Goal: Task Accomplishment & Management: Use online tool/utility

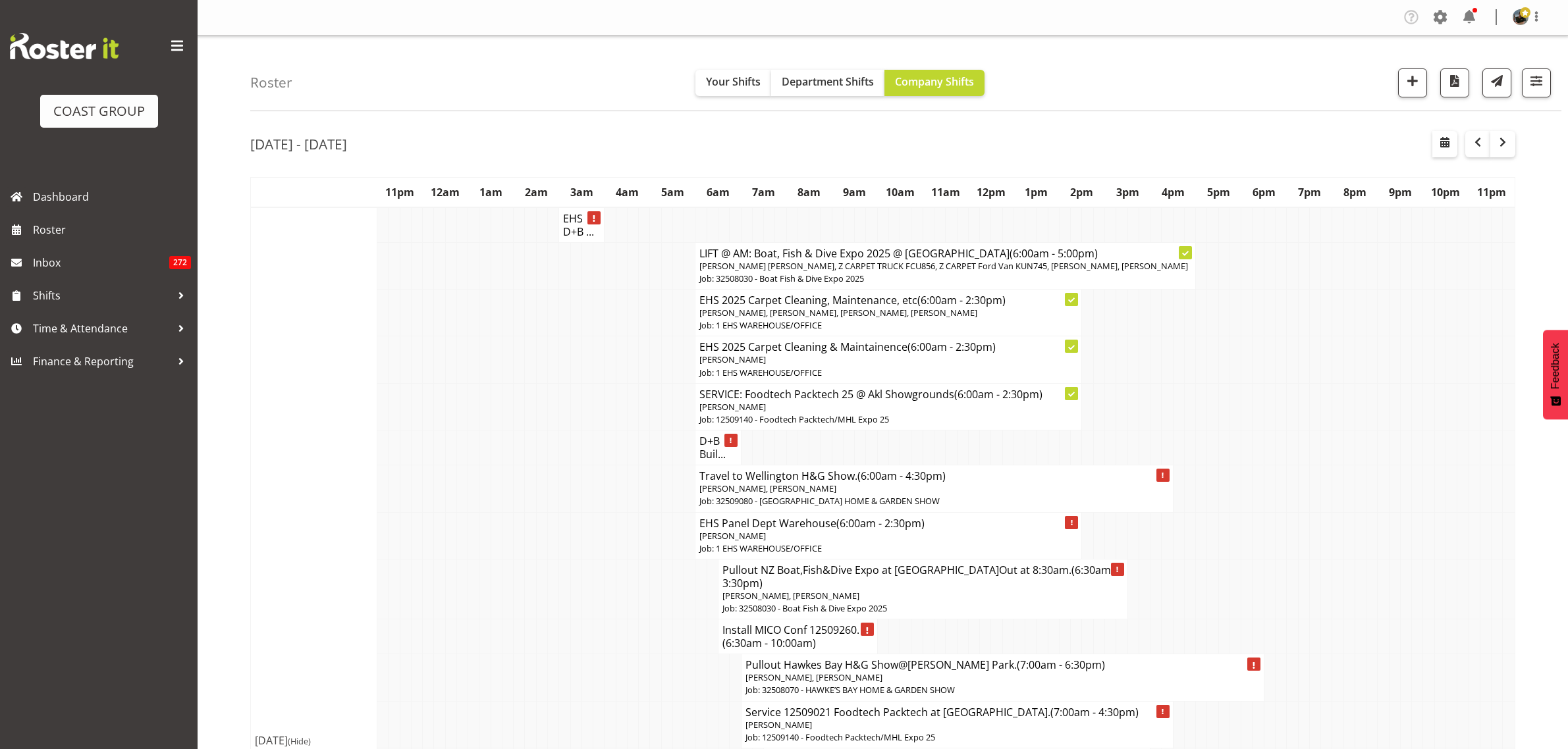
scroll to position [3234, 0]
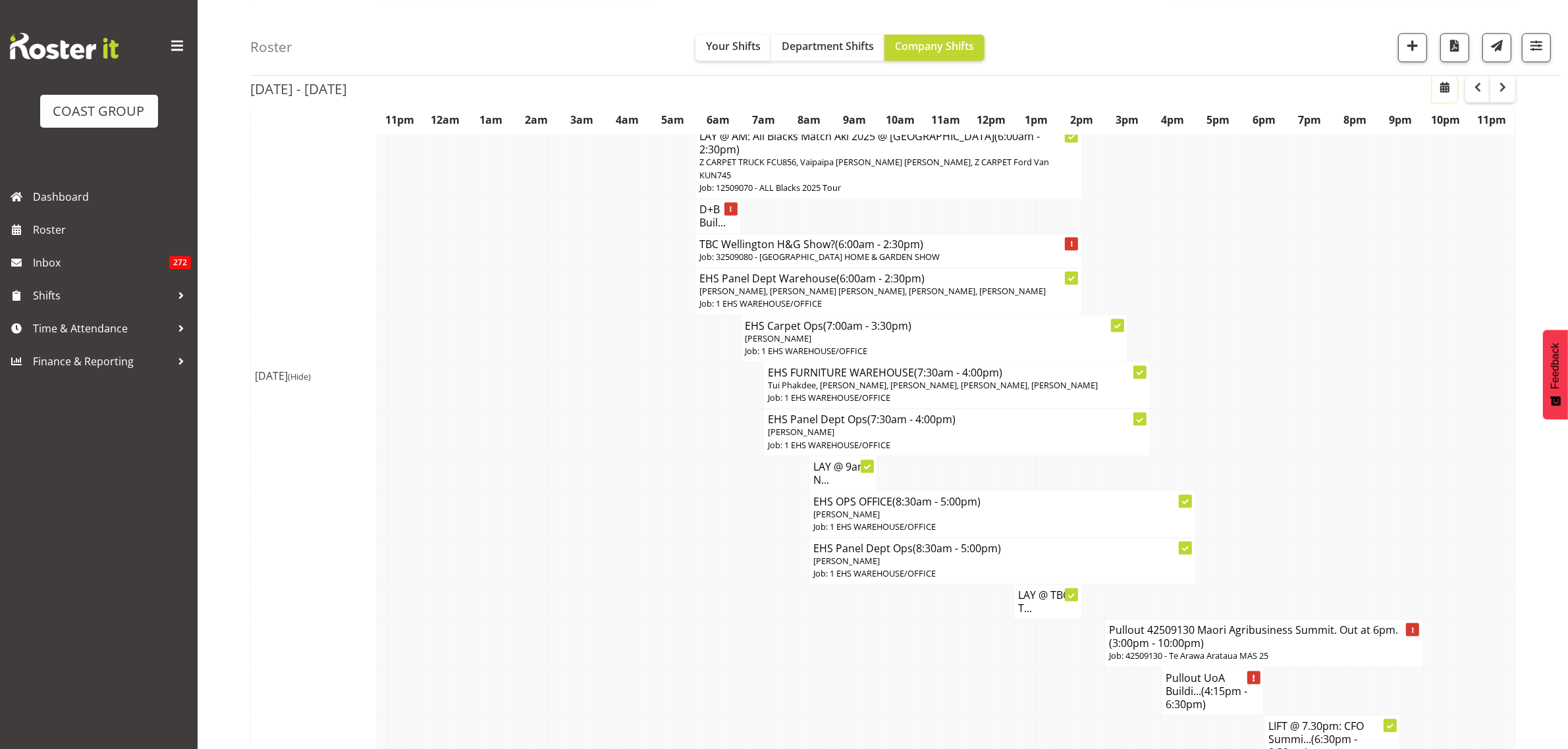
click at [1446, 90] on span "button" at bounding box center [1445, 87] width 16 height 16
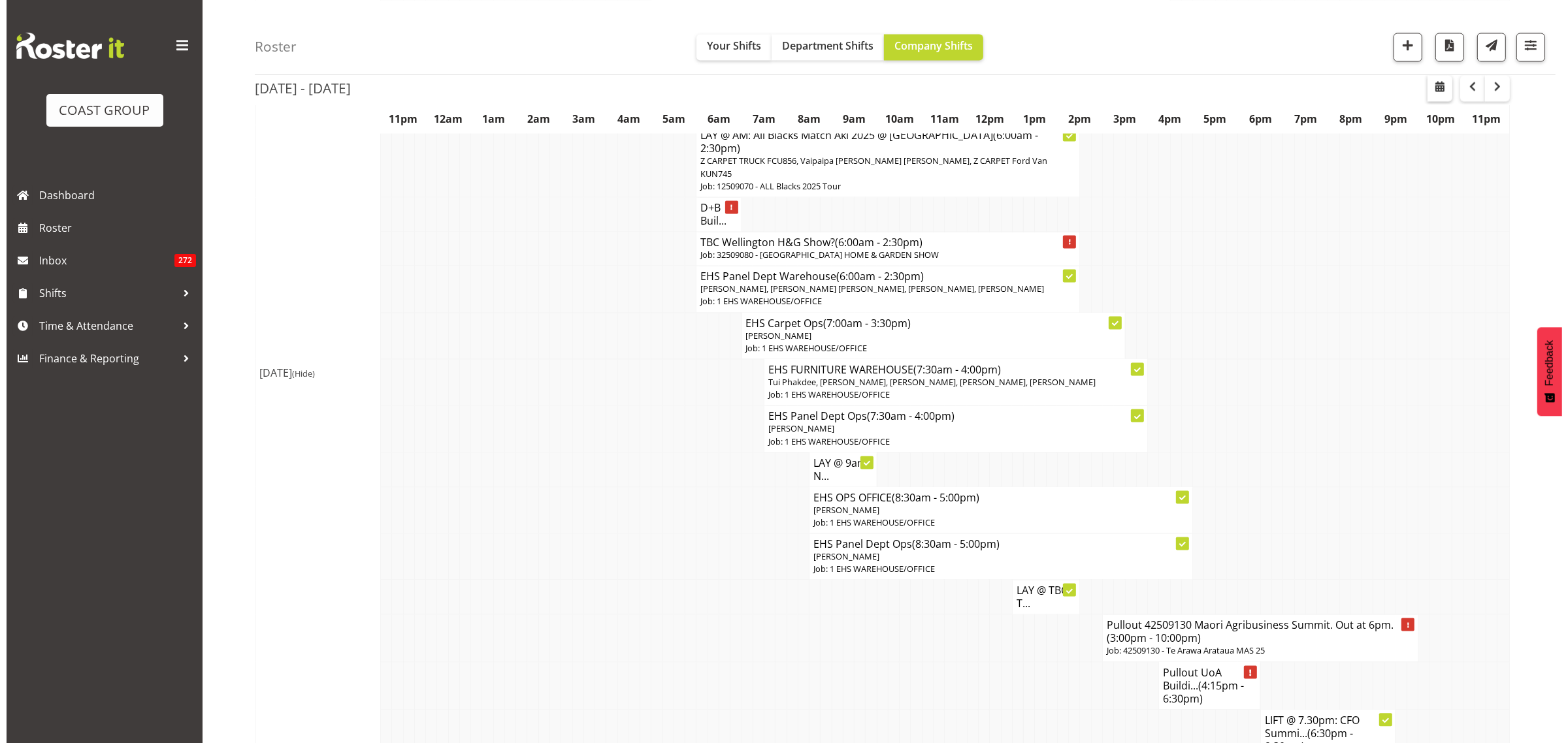
scroll to position [3202, 0]
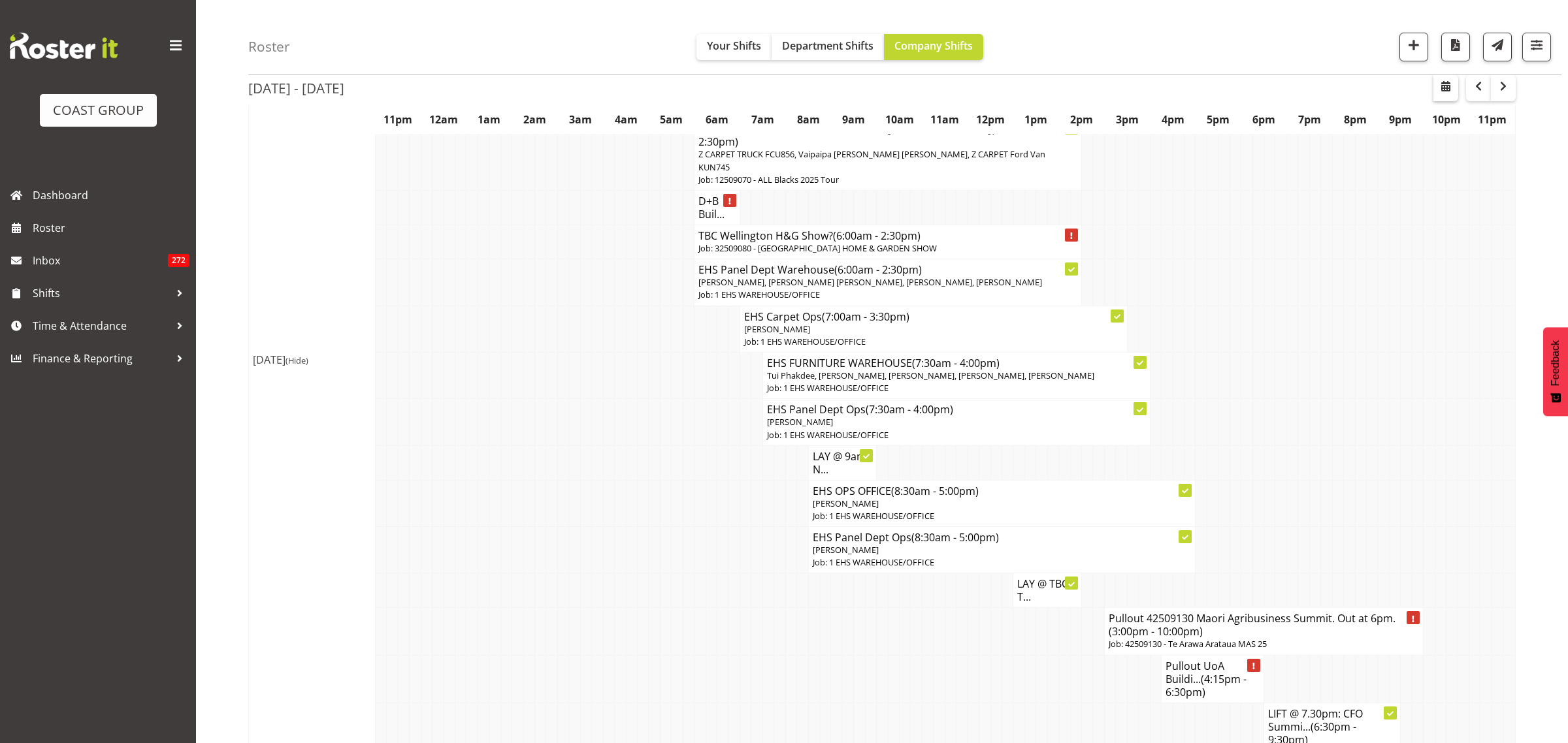
select select "7"
select select "2025"
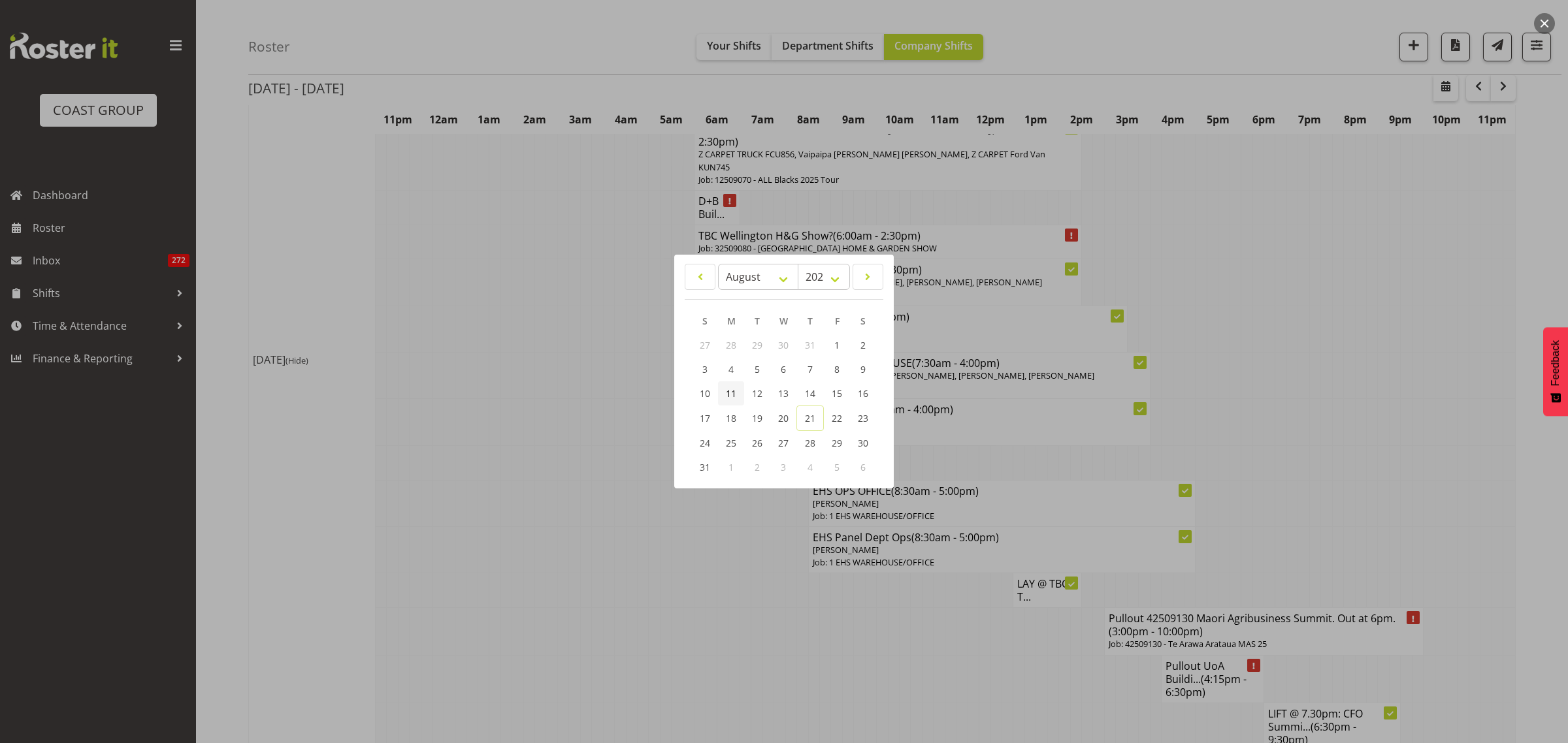
click at [734, 396] on span "11" at bounding box center [731, 394] width 10 height 12
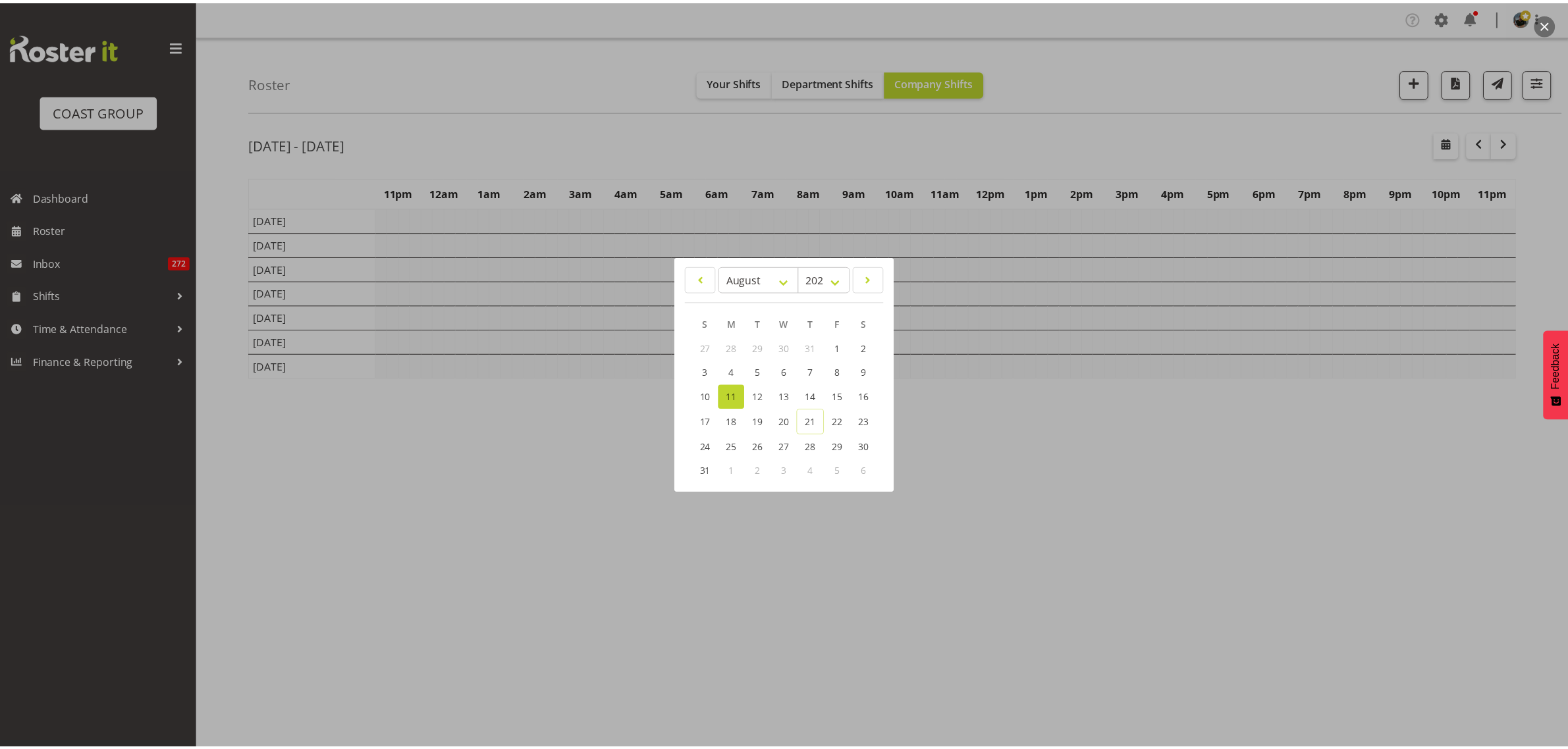
scroll to position [0, 0]
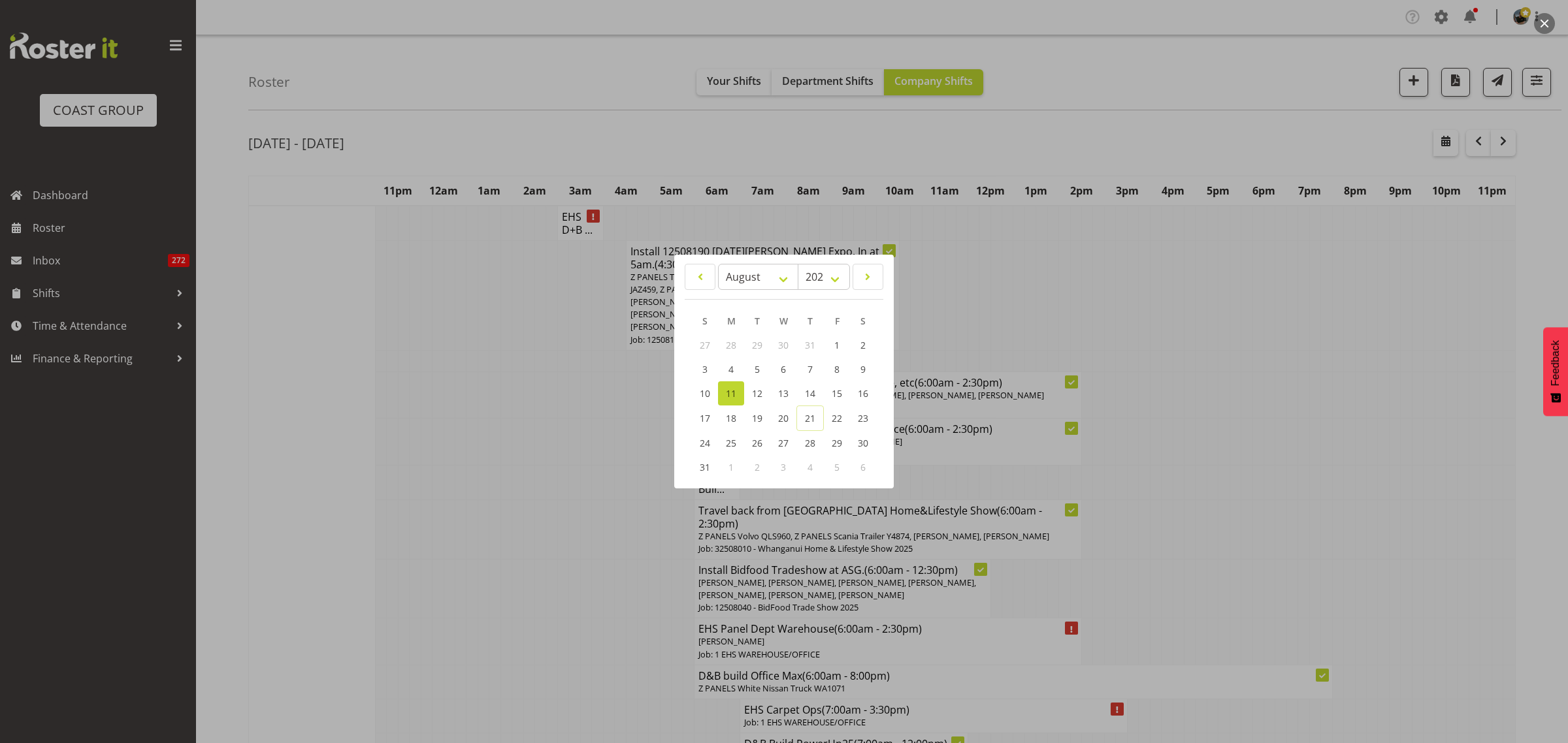
click at [1298, 475] on div at bounding box center [784, 371] width 1568 height 743
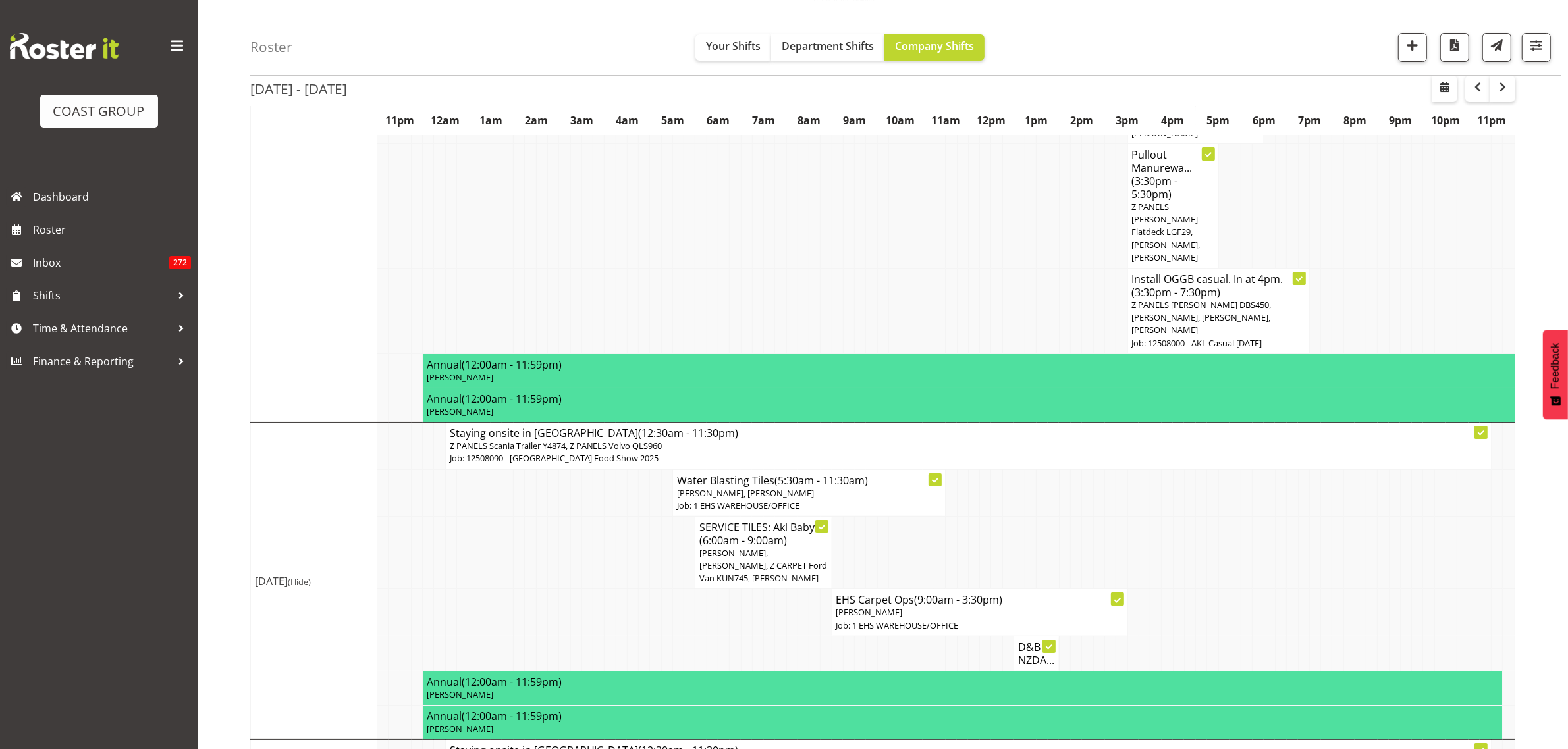
scroll to position [6244, 0]
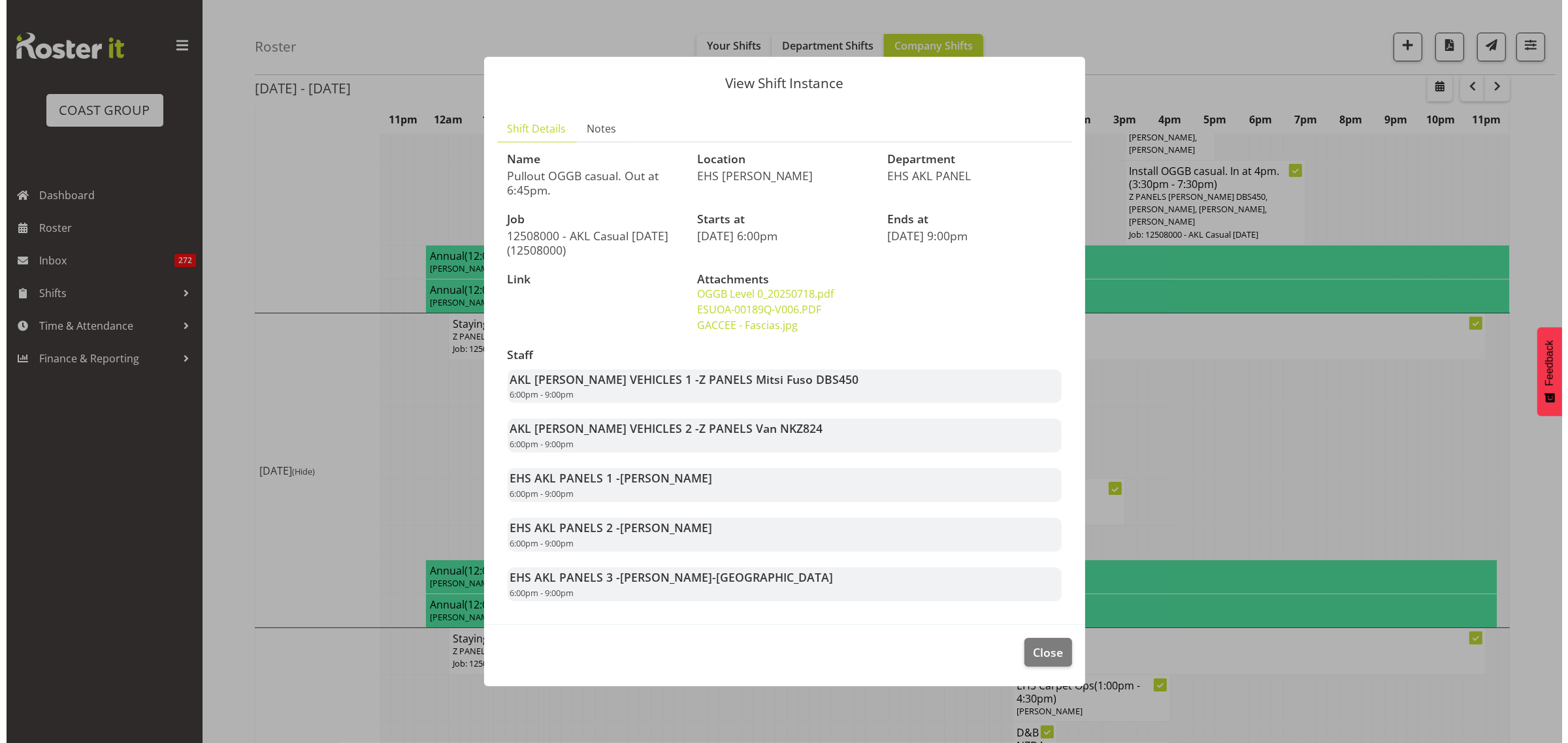
scroll to position [6144, 0]
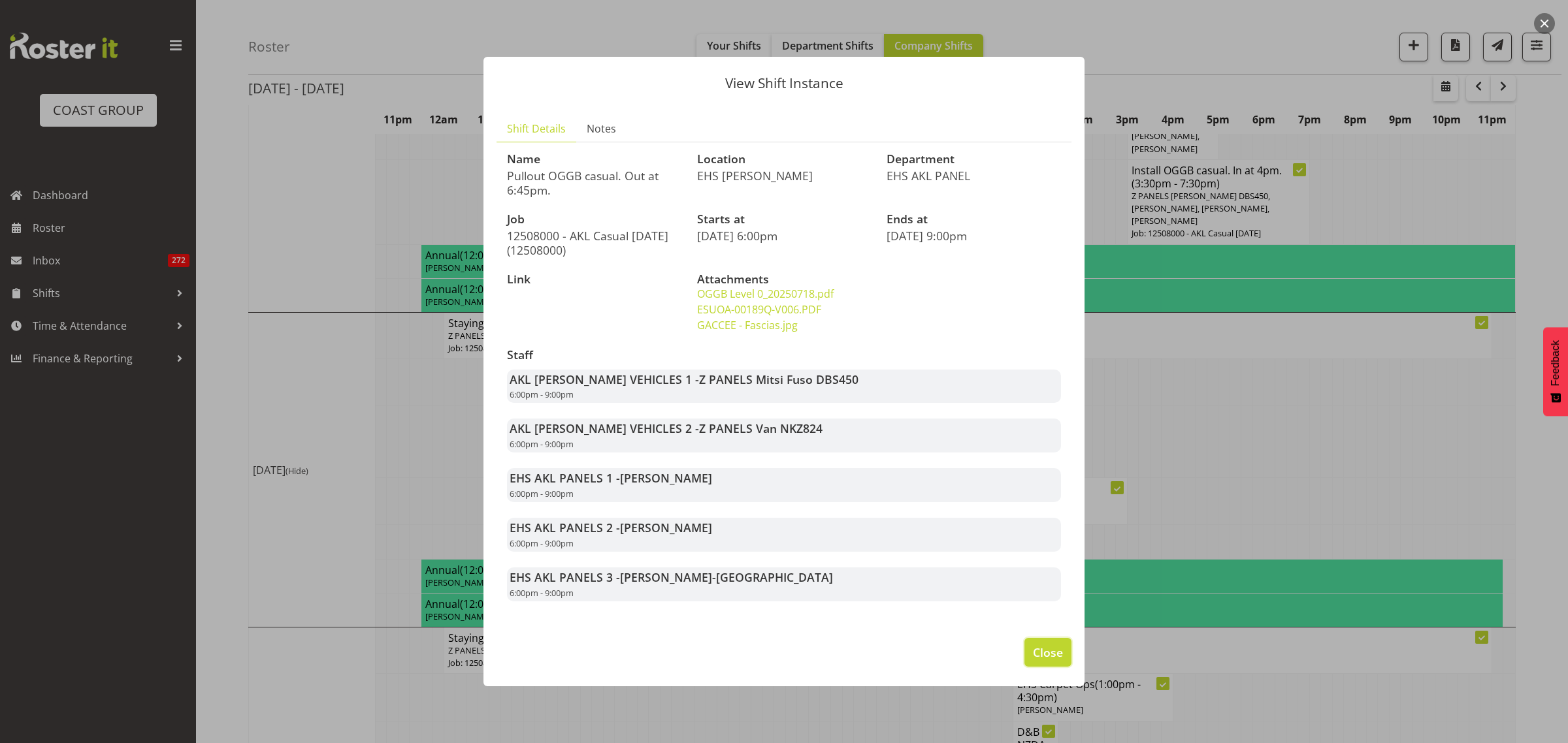
click at [1050, 656] on span "Close" at bounding box center [1047, 652] width 30 height 17
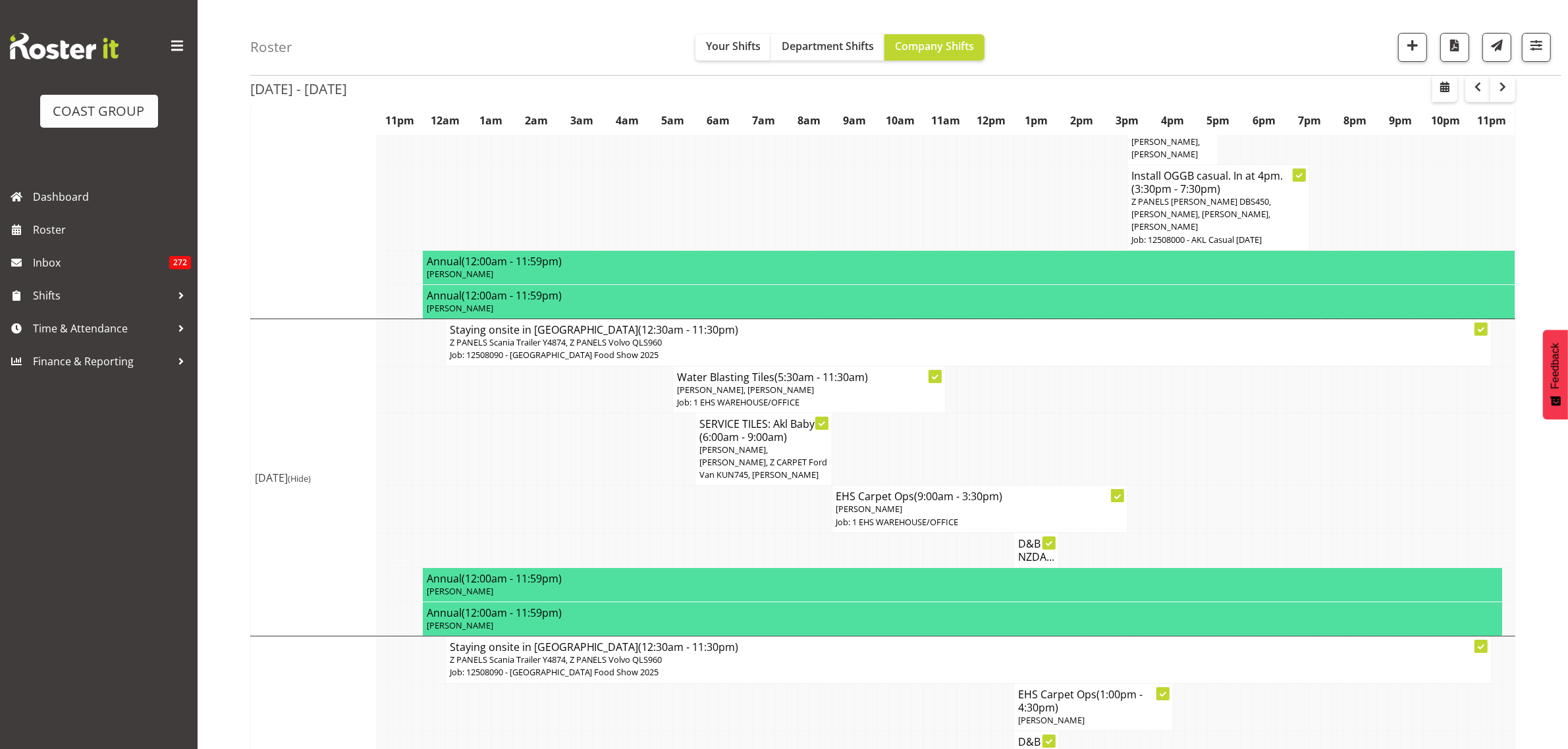
scroll to position [6244, 0]
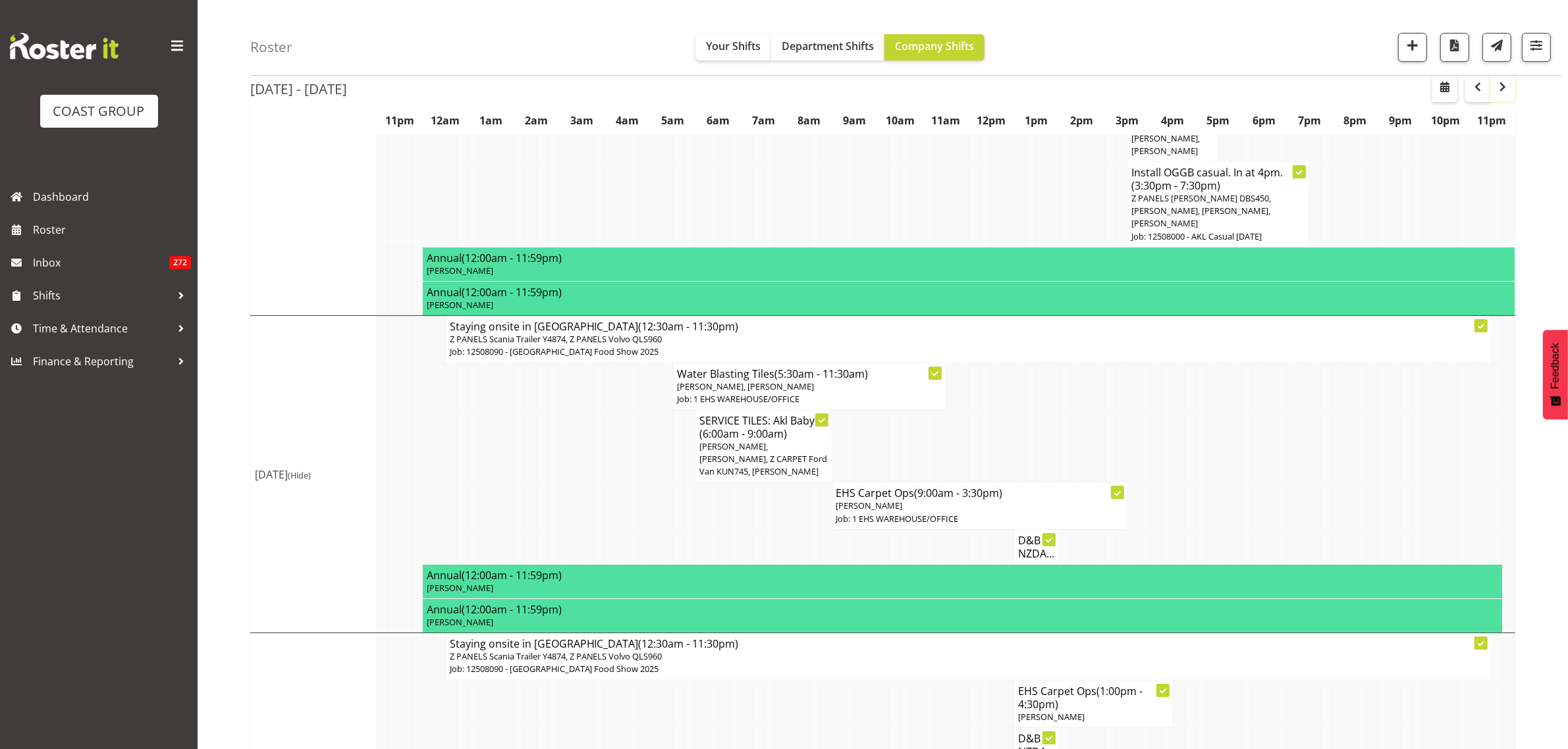
click at [1502, 95] on span "button" at bounding box center [1502, 87] width 4 height 17
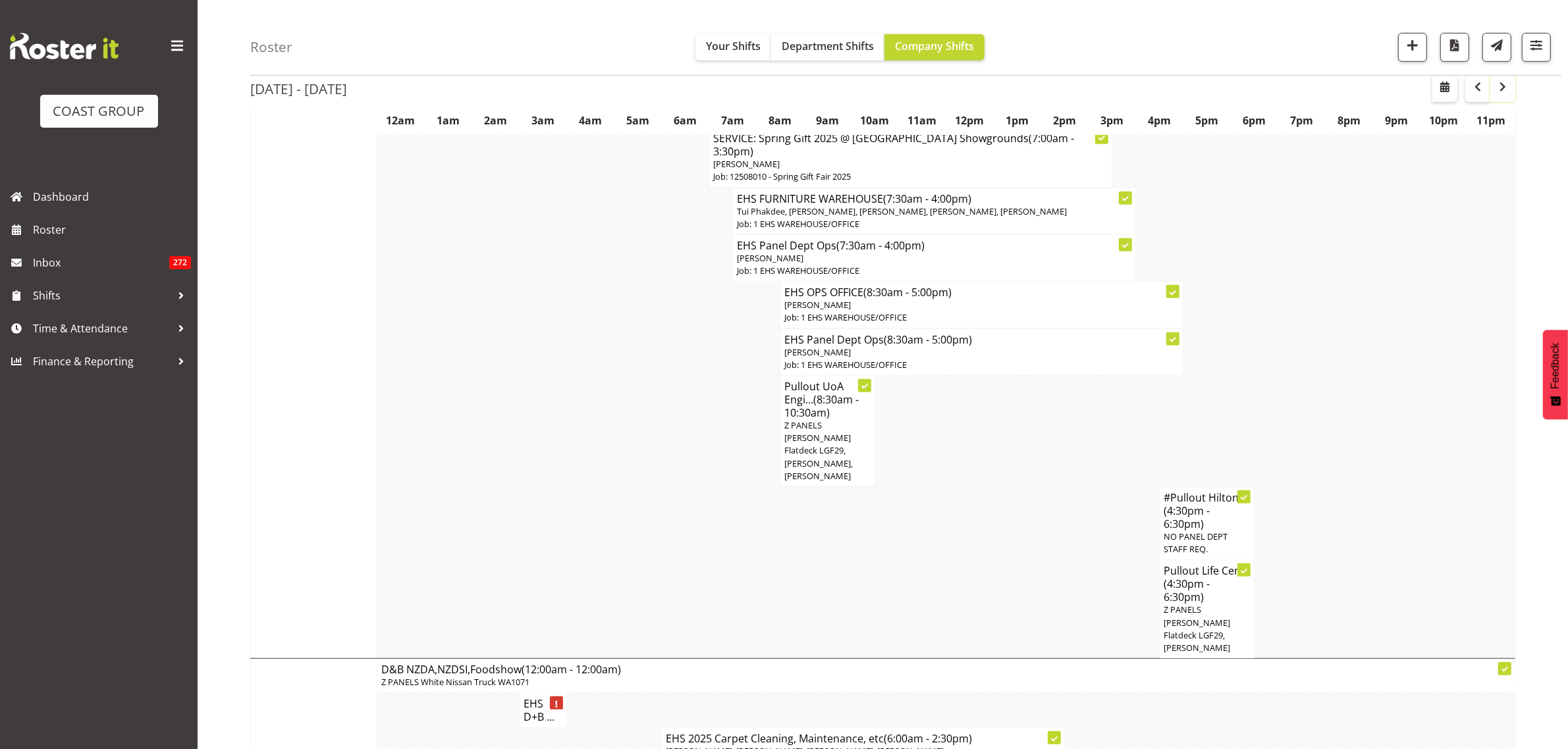
scroll to position [838, 0]
